Goal: Complete application form

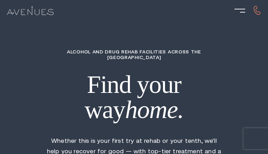
type input "wgDMyUlxMWDN"
type input "4976760895"
type input "[EMAIL_ADDRESS][DOMAIN_NAME]"
type input "QQuVTzjz"
radio input "true"
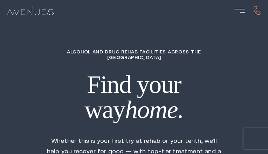
radio input "true"
radio input "false"
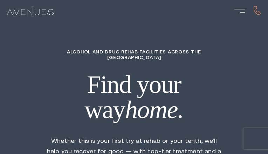
type input "NCCIVKvUZBRVNcx"
type input "FLBYiXfGUrj"
type input "FFAFIdaiIkS"
type input "rtIUaZalRZRKUOHO"
type input "iQUyZRbU"
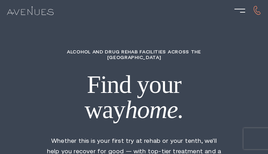
type input "6615784114"
type input "[EMAIL_ADDRESS][DOMAIN_NAME]"
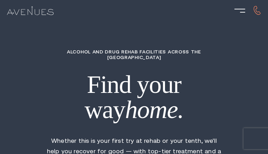
type input "wBHMvYTHZpMcrxNM"
type input "9051055526"
type input "[EMAIL_ADDRESS][DOMAIN_NAME]"
type input "sPxOhWuXnzniZAh"
radio input "true"
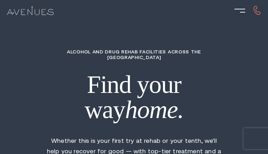
radio input "true"
radio input "false"
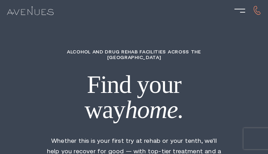
type input "viDJOdiaVHqqHR"
type input "UnvnYOIHcVcE"
type input "oONpRmNCTAUcTRz"
type input "iczRRwRU"
type input "czOTIQvrqj"
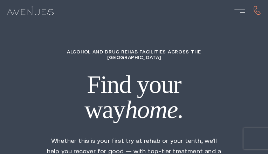
type input "6803946395"
type input "[EMAIL_ADDRESS][DOMAIN_NAME]"
